Goal: Task Accomplishment & Management: Use online tool/utility

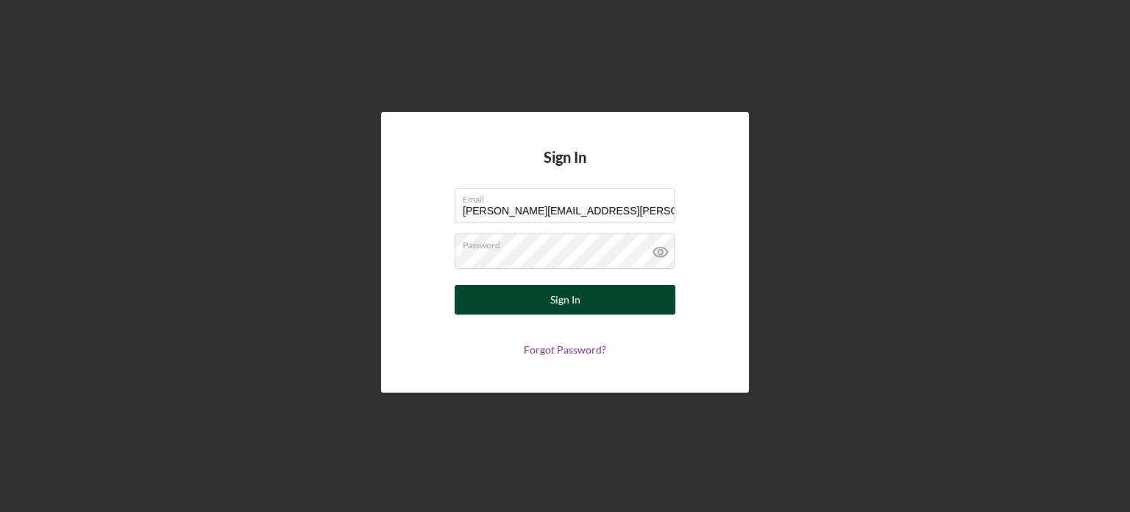
click at [584, 303] on button "Sign In" at bounding box center [565, 299] width 221 height 29
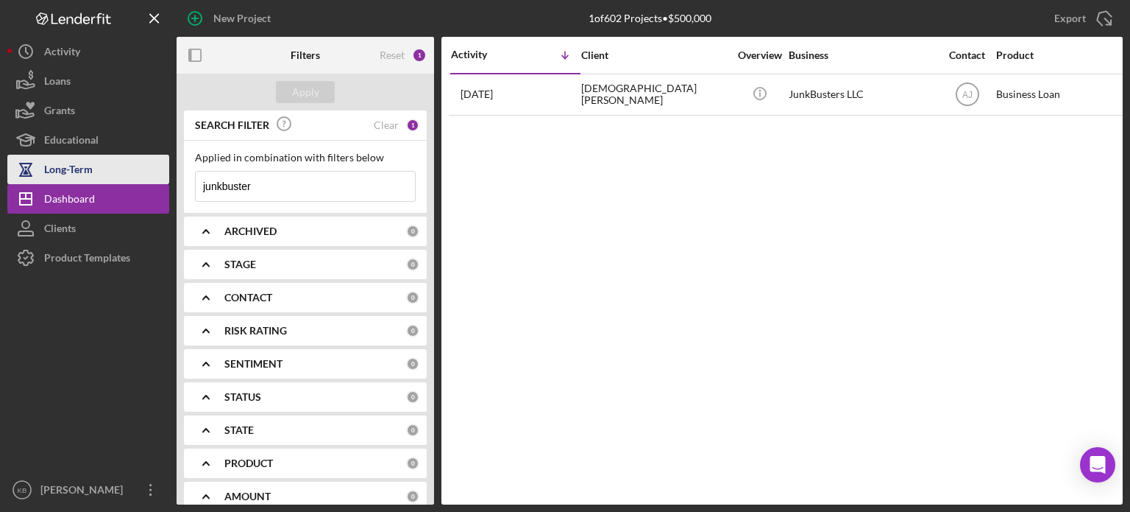
drag, startPoint x: 272, startPoint y: 191, endPoint x: 68, endPoint y: 174, distance: 205.2
click at [68, 174] on div "New Project 1 of 602 Projects • $500,000 junkbuster Export Icon/Export Filters …" at bounding box center [565, 252] width 1116 height 504
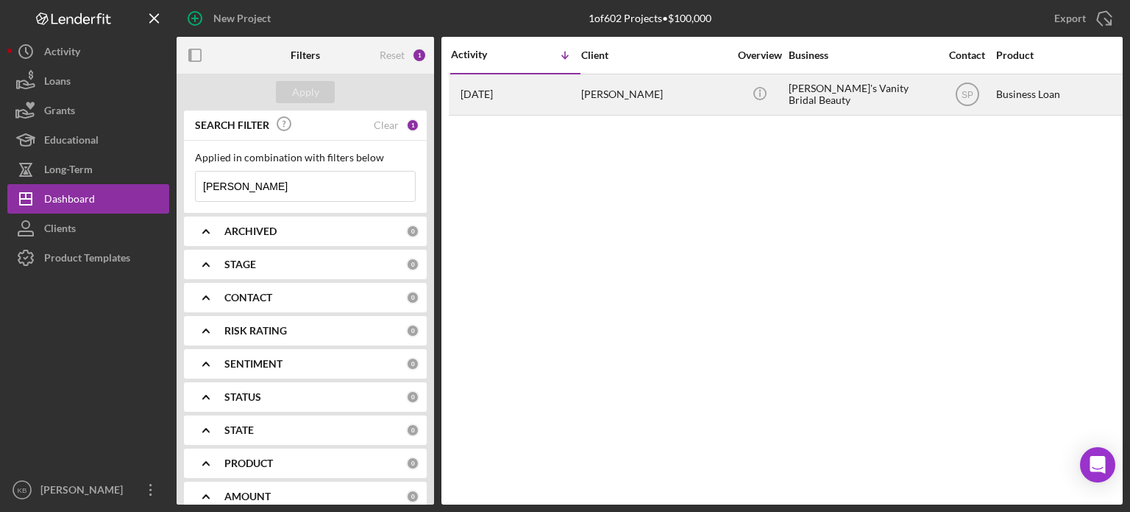
type input "[PERSON_NAME]"
click at [837, 91] on div "[PERSON_NAME]'s Vanity Bridal Beauty" at bounding box center [862, 94] width 147 height 39
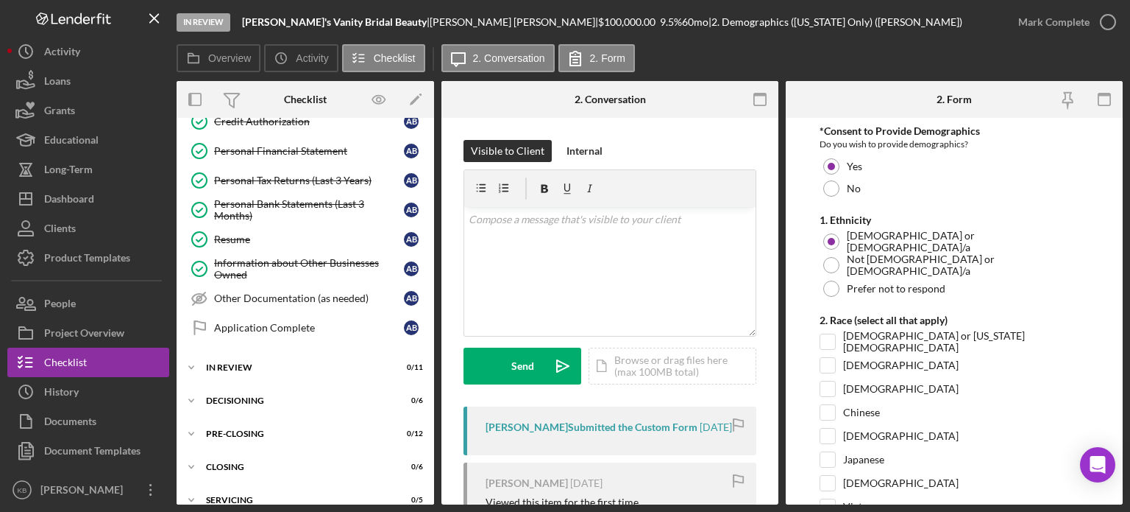
scroll to position [734, 0]
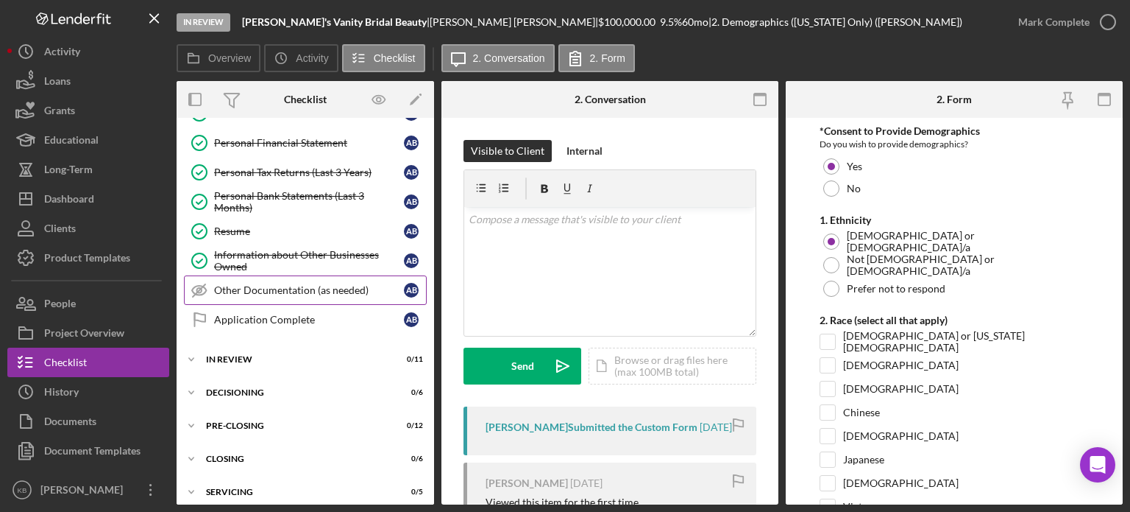
click at [261, 284] on div "Other Documentation (as needed)" at bounding box center [309, 290] width 190 height 12
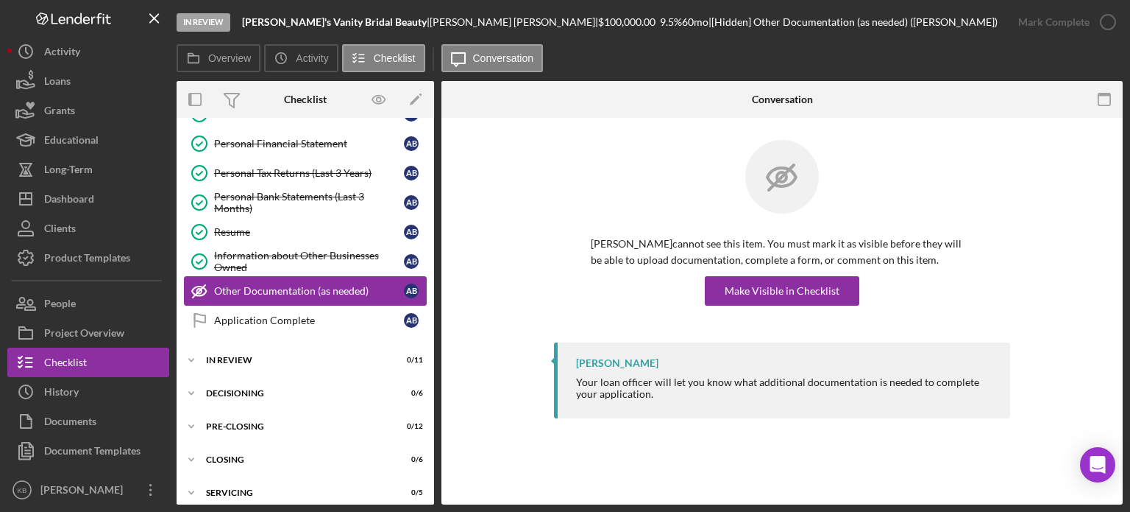
scroll to position [734, 0]
click at [232, 284] on div "Other Documentation (as needed)" at bounding box center [309, 290] width 190 height 12
click at [188, 351] on icon "Icon/Expander" at bounding box center [191, 358] width 29 height 29
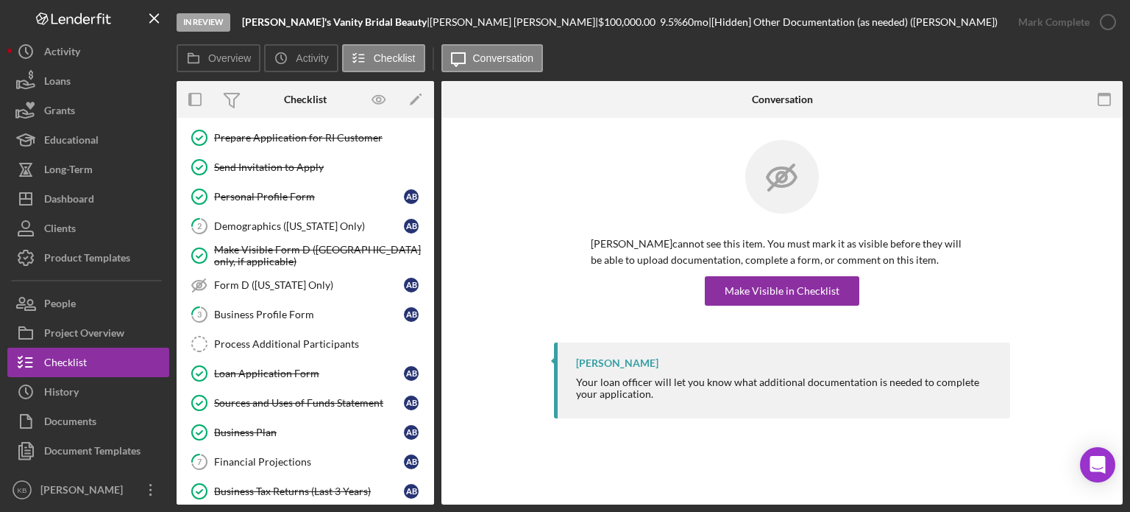
scroll to position [0, 0]
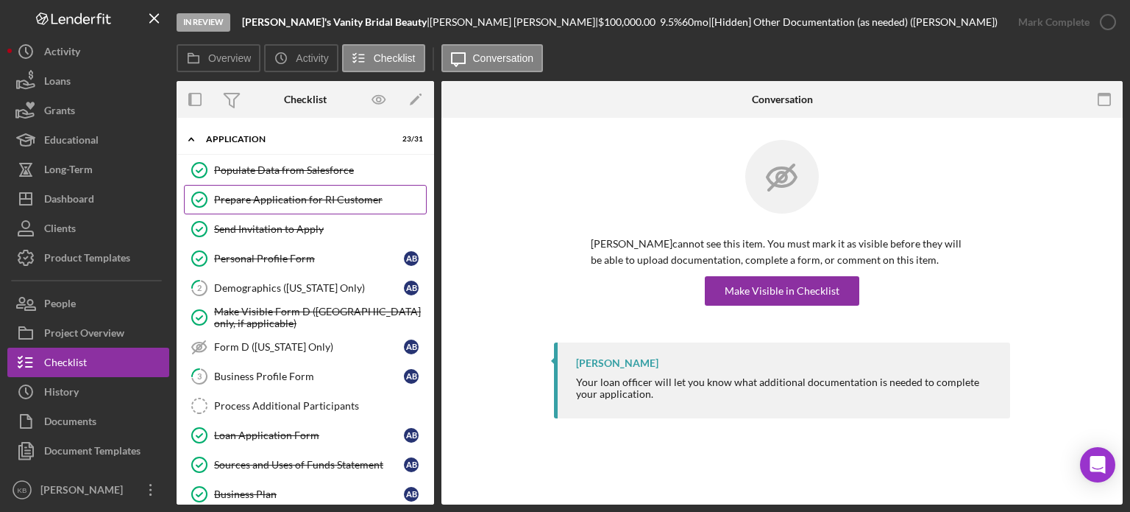
click at [275, 194] on div "Prepare Application for RI Customer" at bounding box center [320, 200] width 212 height 12
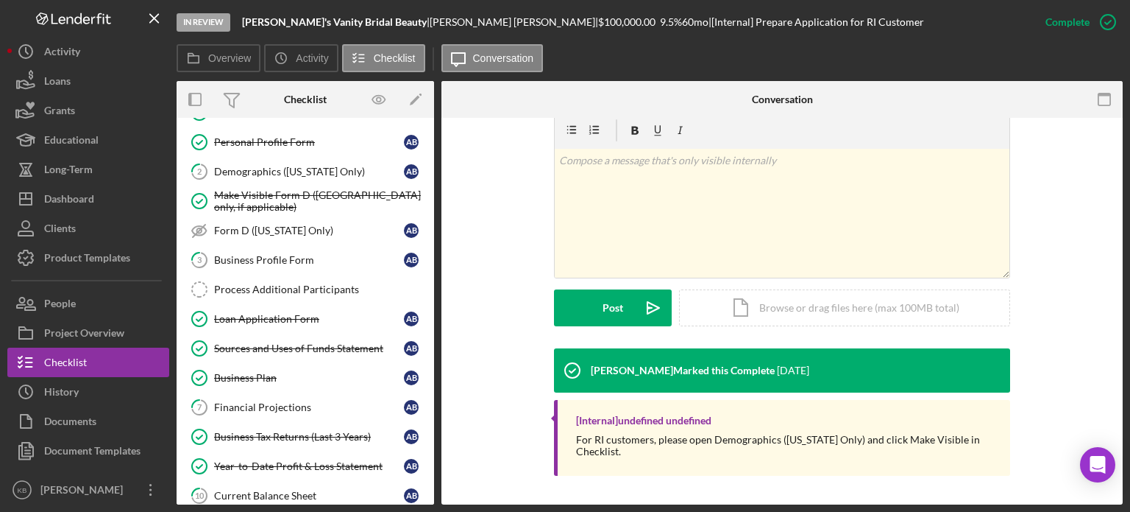
scroll to position [126, 0]
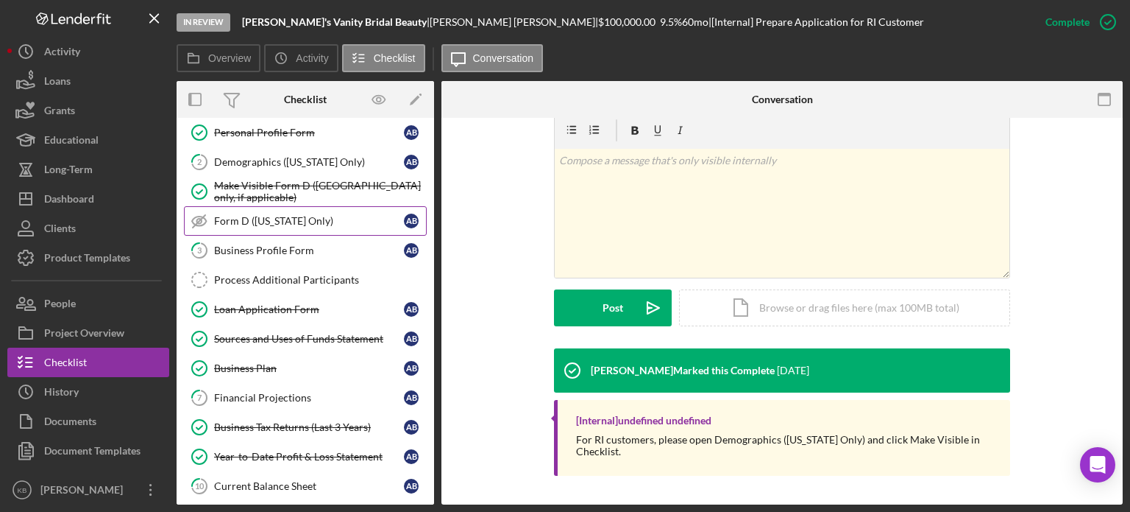
click at [229, 215] on div "Form D ([US_STATE] Only)" at bounding box center [309, 221] width 190 height 12
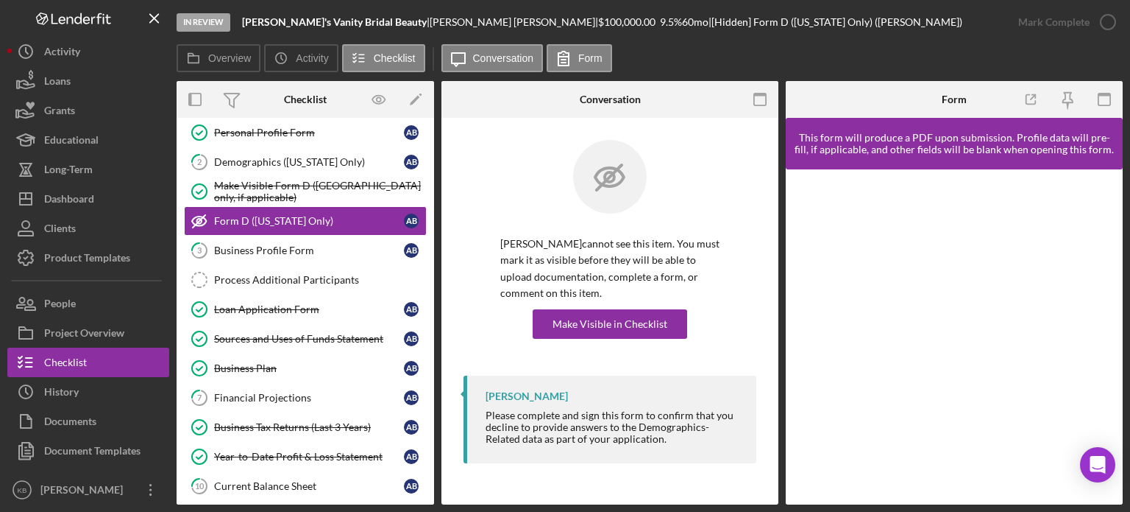
click at [719, 239] on p "[PERSON_NAME] cannot see this item. You must mark it as visible before they wil…" at bounding box center [609, 269] width 219 height 66
